Goal: Information Seeking & Learning: Learn about a topic

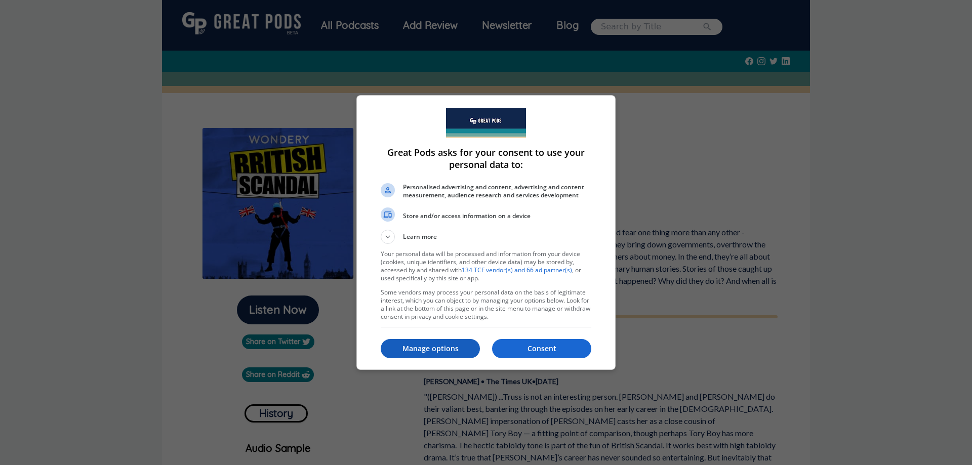
click at [421, 354] on button "Manage options" at bounding box center [430, 348] width 99 height 19
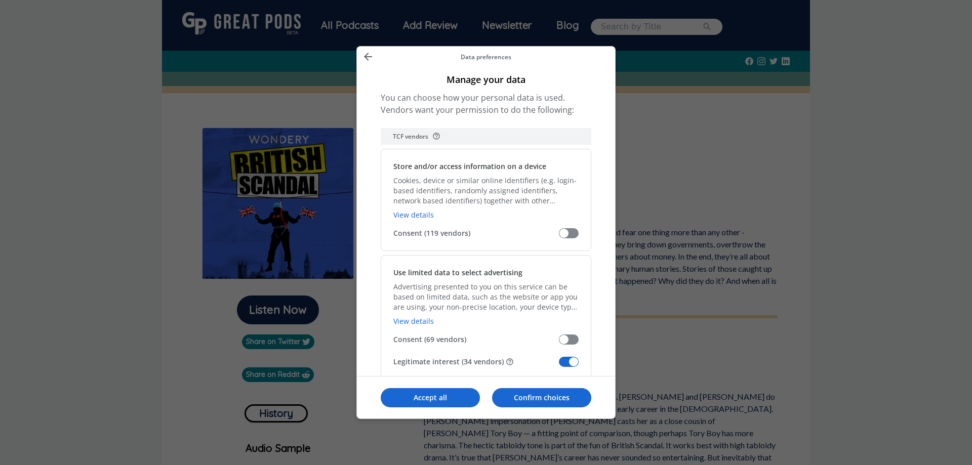
click at [574, 365] on span "Manage your data" at bounding box center [569, 362] width 20 height 10
click at [559, 366] on input "Legitimate interest (34 vendors)" at bounding box center [559, 366] width 0 height 0
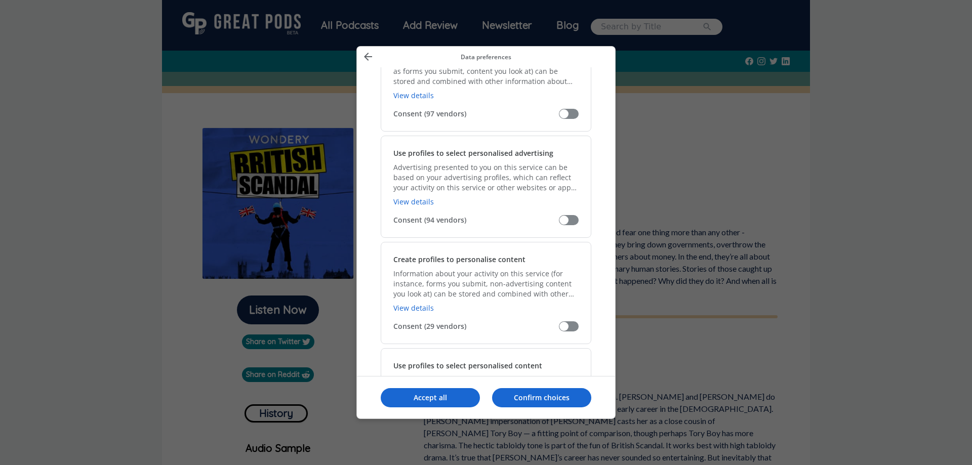
scroll to position [608, 0]
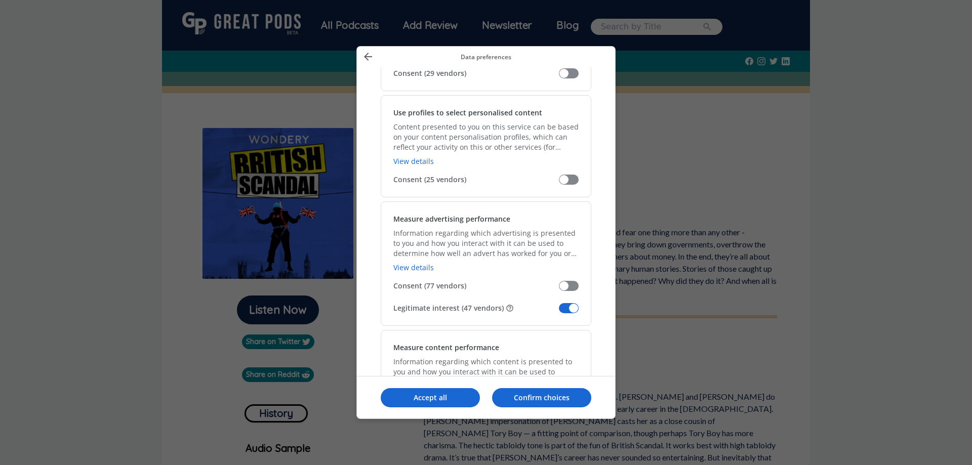
click at [572, 309] on span "Manage your data" at bounding box center [569, 308] width 20 height 10
click at [559, 312] on input "Legitimate interest (47 vendors)" at bounding box center [559, 312] width 0 height 0
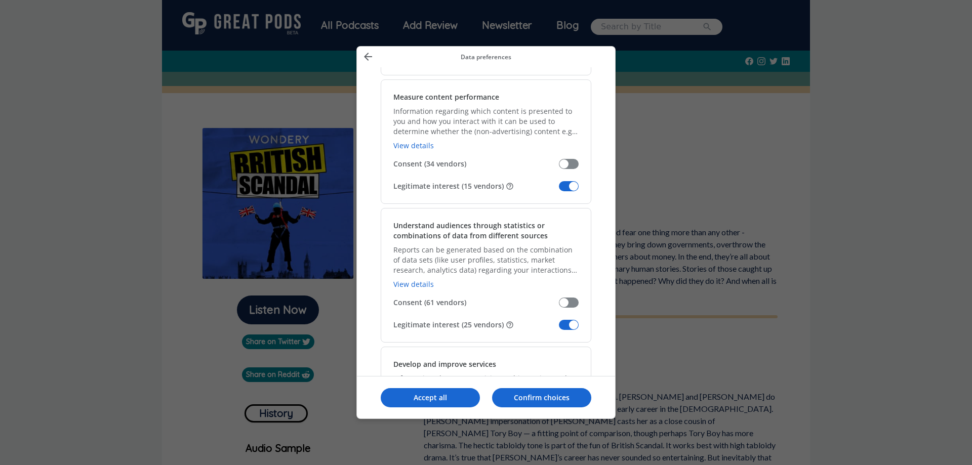
scroll to position [861, 0]
click at [572, 186] on span "Manage your data" at bounding box center [569, 184] width 20 height 10
click at [559, 187] on input "Legitimate interest (15 vendors)" at bounding box center [559, 187] width 0 height 0
click at [572, 323] on span "Manage your data" at bounding box center [569, 322] width 20 height 10
click at [559, 326] on input "Legitimate interest (25 vendors)" at bounding box center [559, 326] width 0 height 0
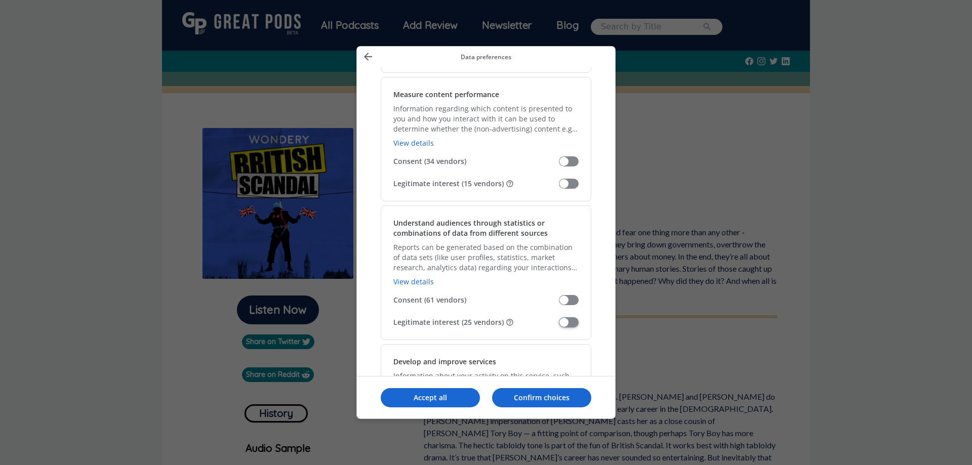
scroll to position [1063, 0]
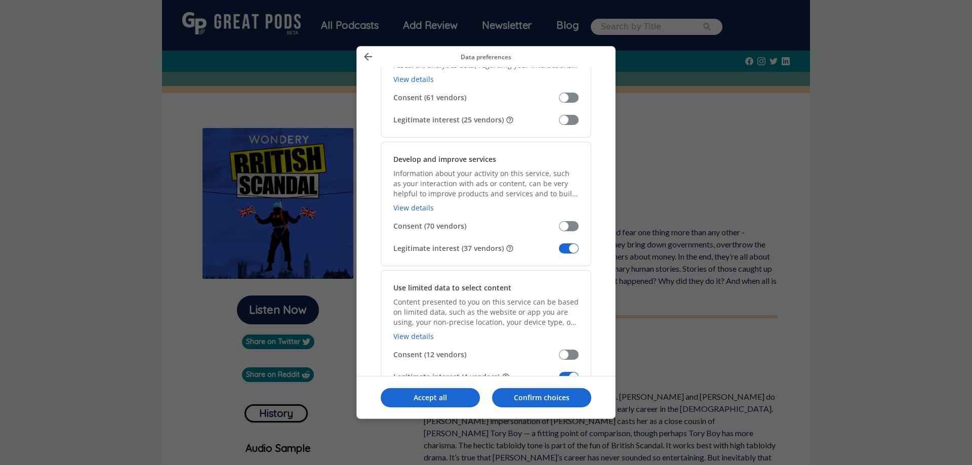
click at [567, 246] on span "Manage your data" at bounding box center [569, 249] width 20 height 10
click at [559, 252] on input "Legitimate interest (37 vendors)" at bounding box center [559, 252] width 0 height 0
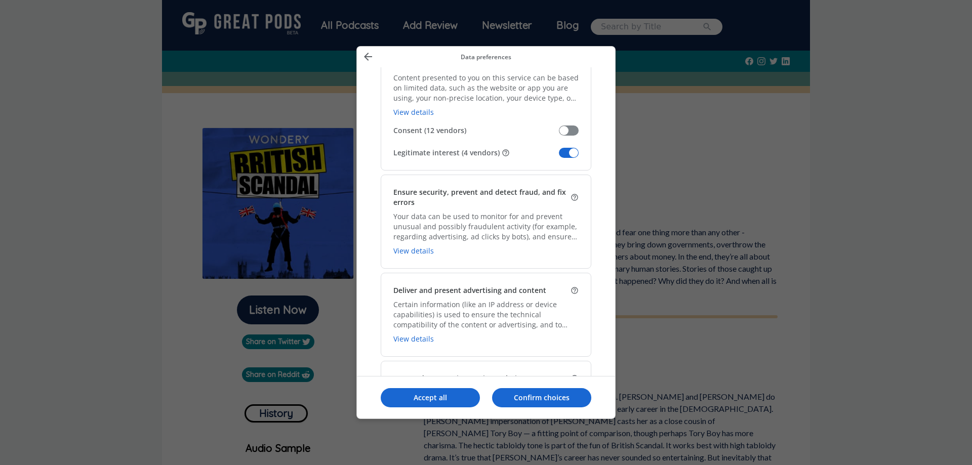
scroll to position [1316, 0]
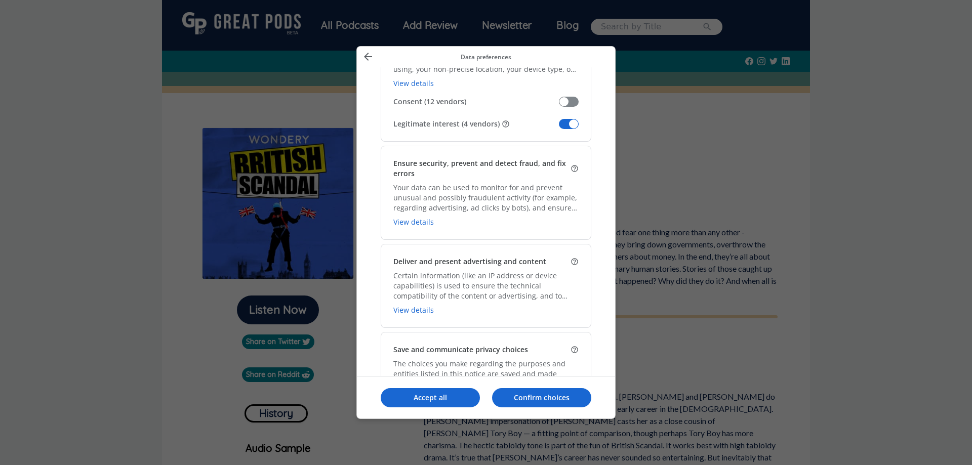
click at [571, 123] on span "Manage your data" at bounding box center [569, 124] width 20 height 10
click at [559, 128] on input "Legitimate interest (4 vendors)" at bounding box center [559, 128] width 0 height 0
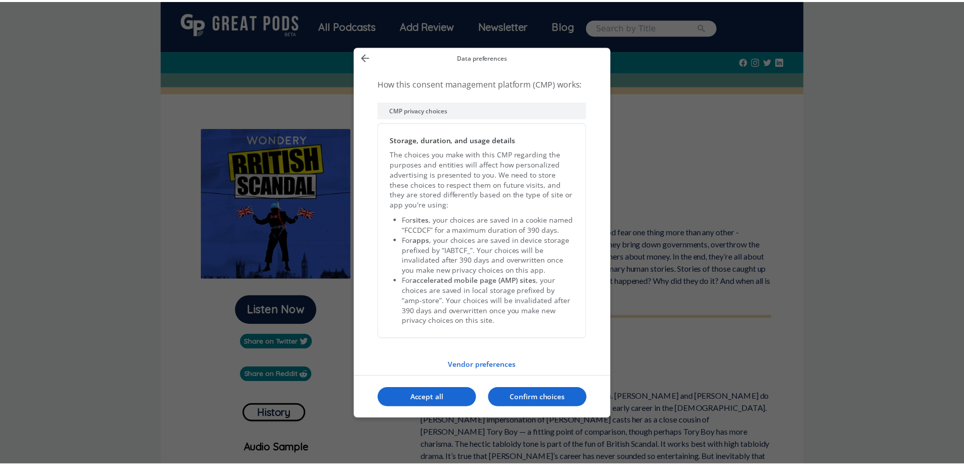
scroll to position [2059, 0]
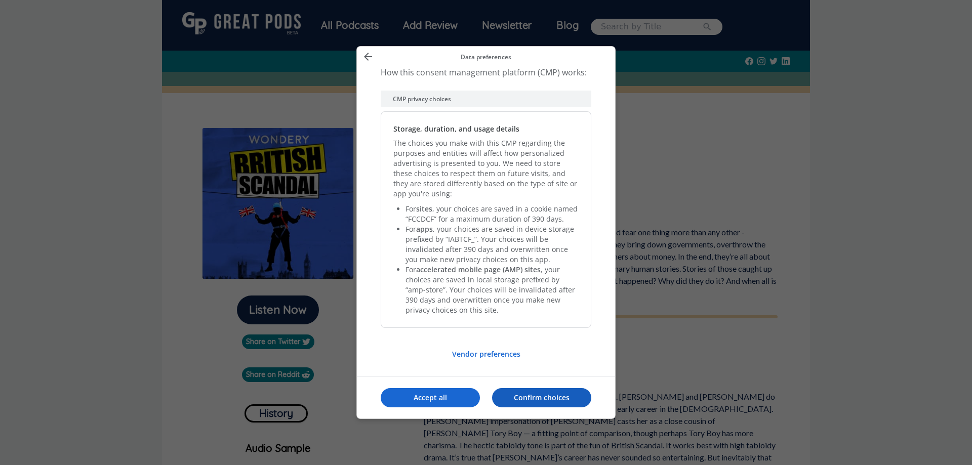
click at [541, 394] on p "Confirm choices" at bounding box center [541, 398] width 99 height 10
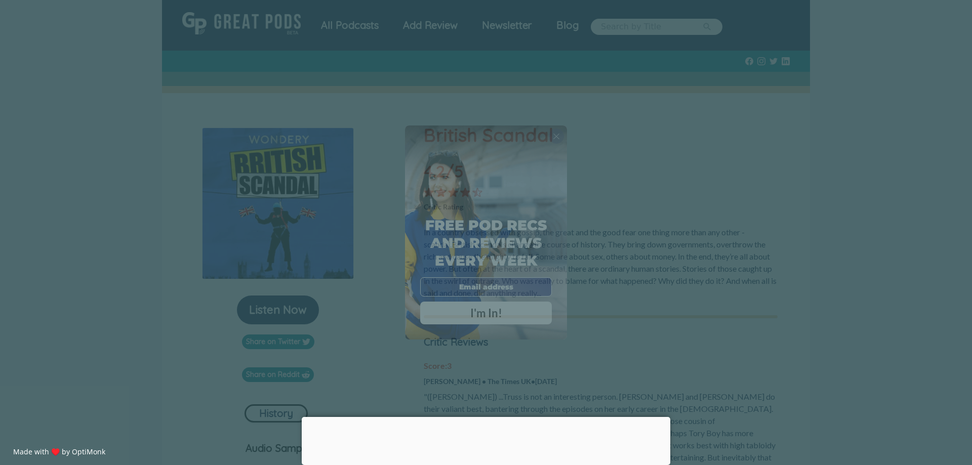
click at [558, 137] on span "X" at bounding box center [556, 136] width 7 height 10
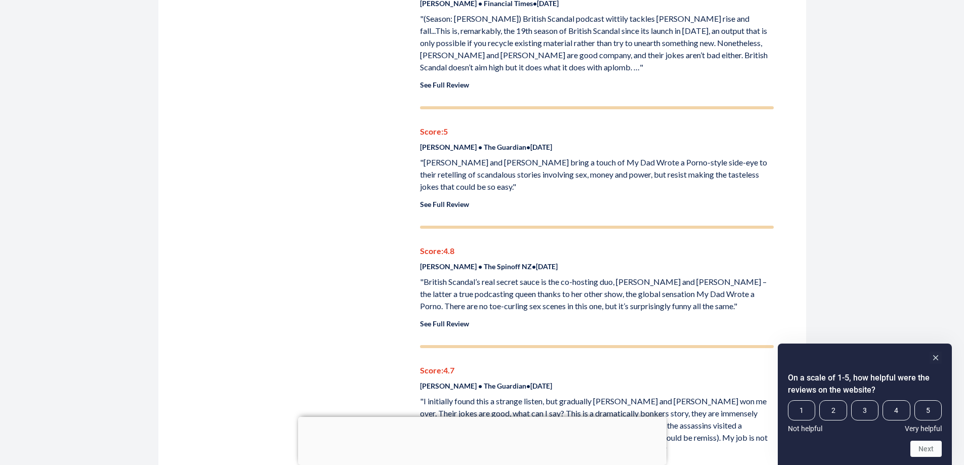
scroll to position [1215, 0]
